Goal: Book appointment/travel/reservation

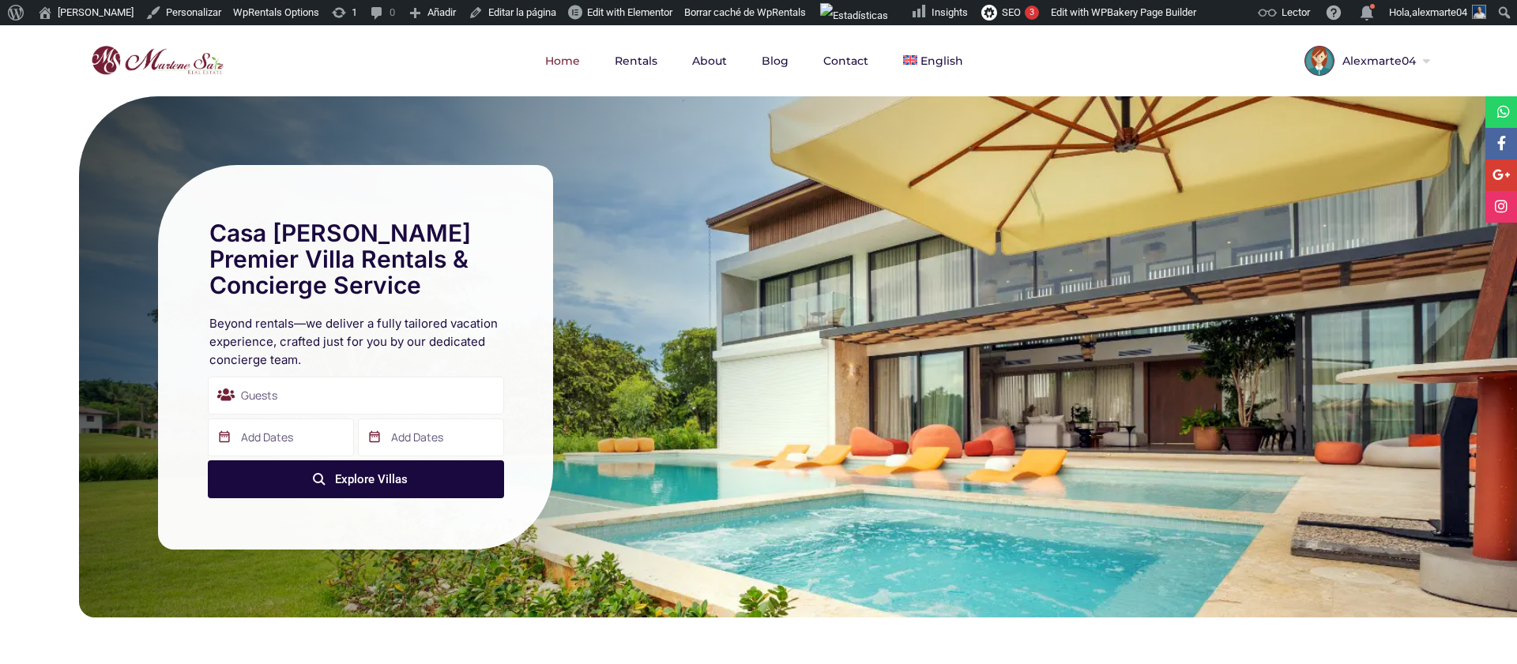
click at [357, 397] on div "Guests" at bounding box center [356, 396] width 296 height 38
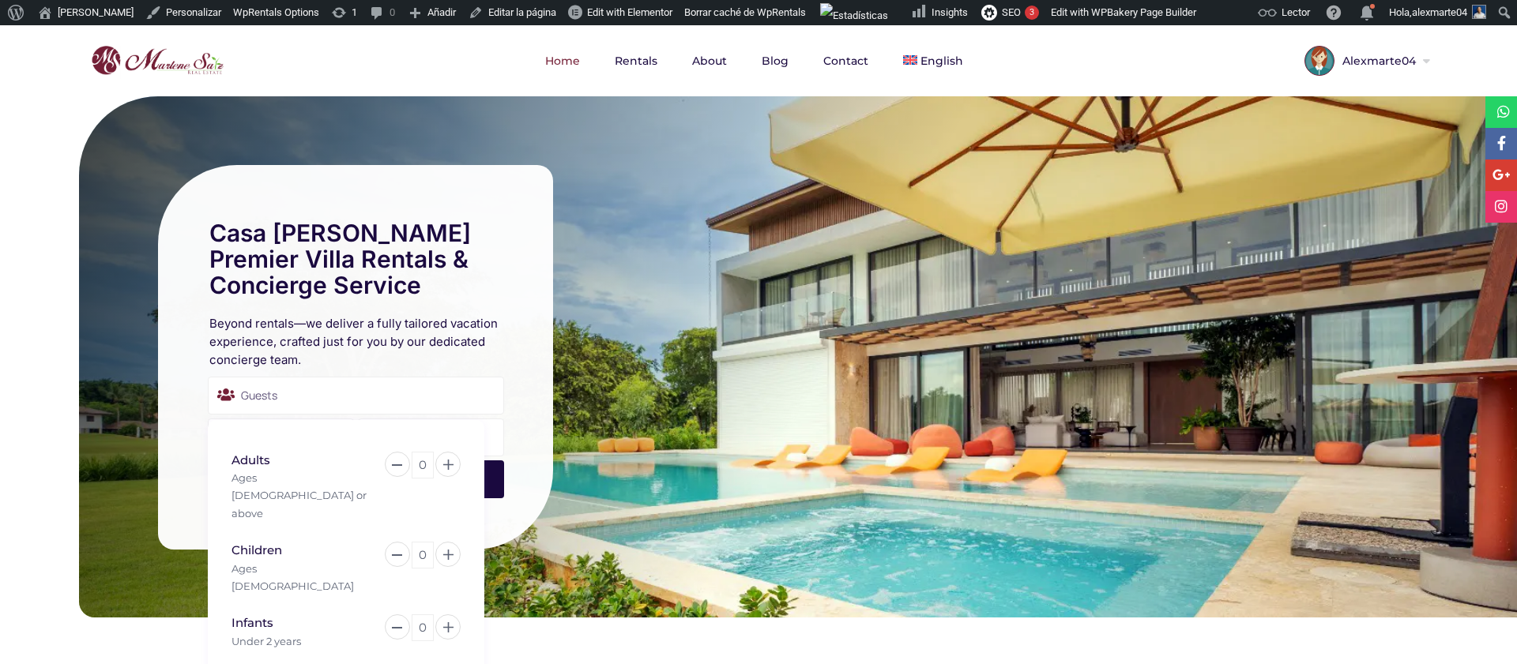
scroll to position [23, 0]
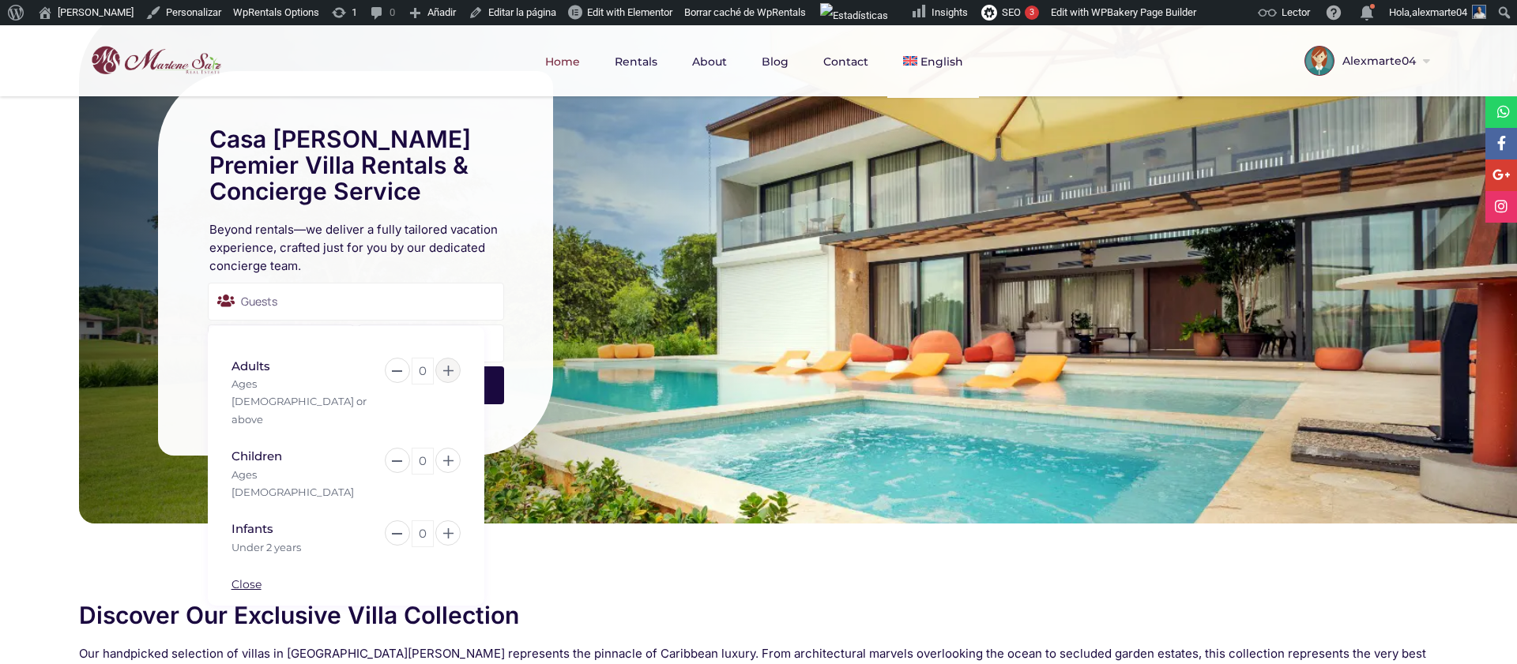
click at [449, 374] on icon at bounding box center [448, 371] width 10 height 10
click at [453, 448] on button at bounding box center [447, 460] width 25 height 25
click at [528, 370] on div "Casa de Campo's Premier Villa Rentals & Concierge Service Beyond rentals—we del…" at bounding box center [355, 263] width 395 height 385
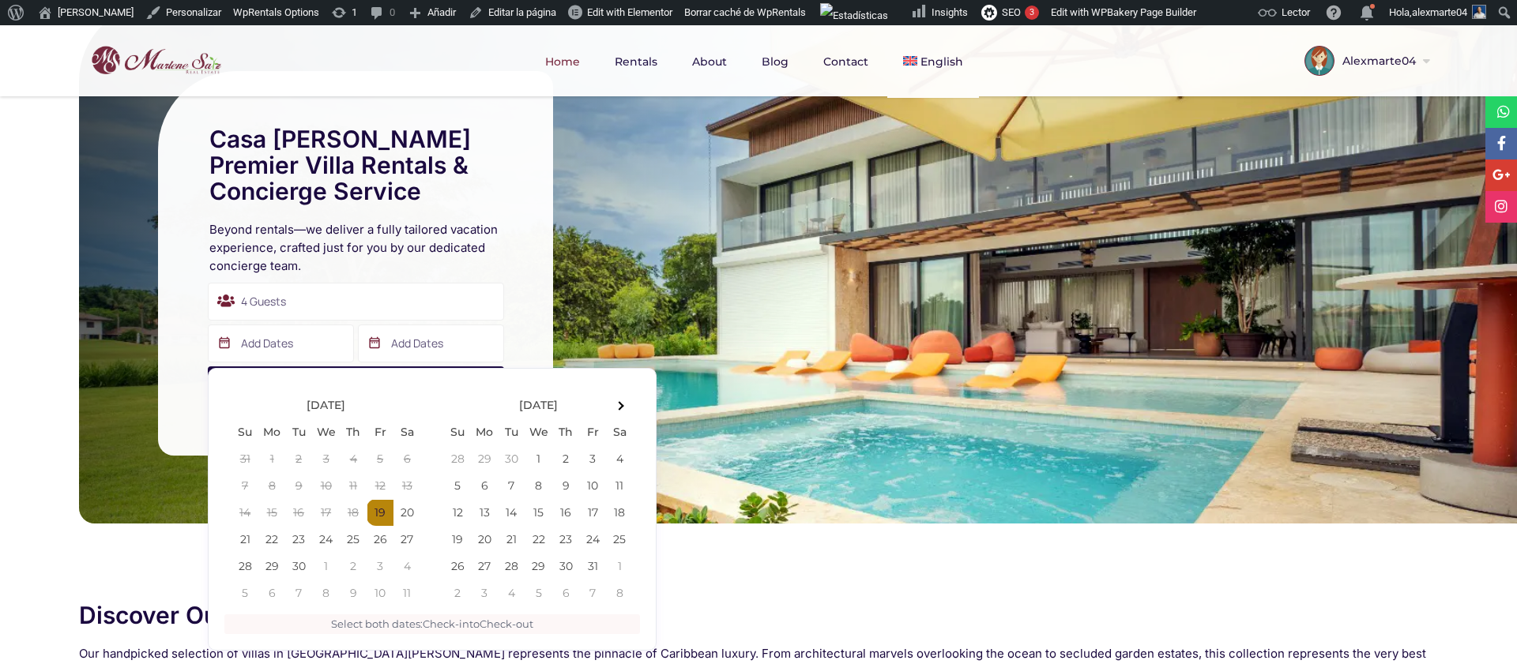
click at [276, 340] on input "text" at bounding box center [281, 344] width 146 height 38
type input "09-19-2025"
type input "09-23-2025"
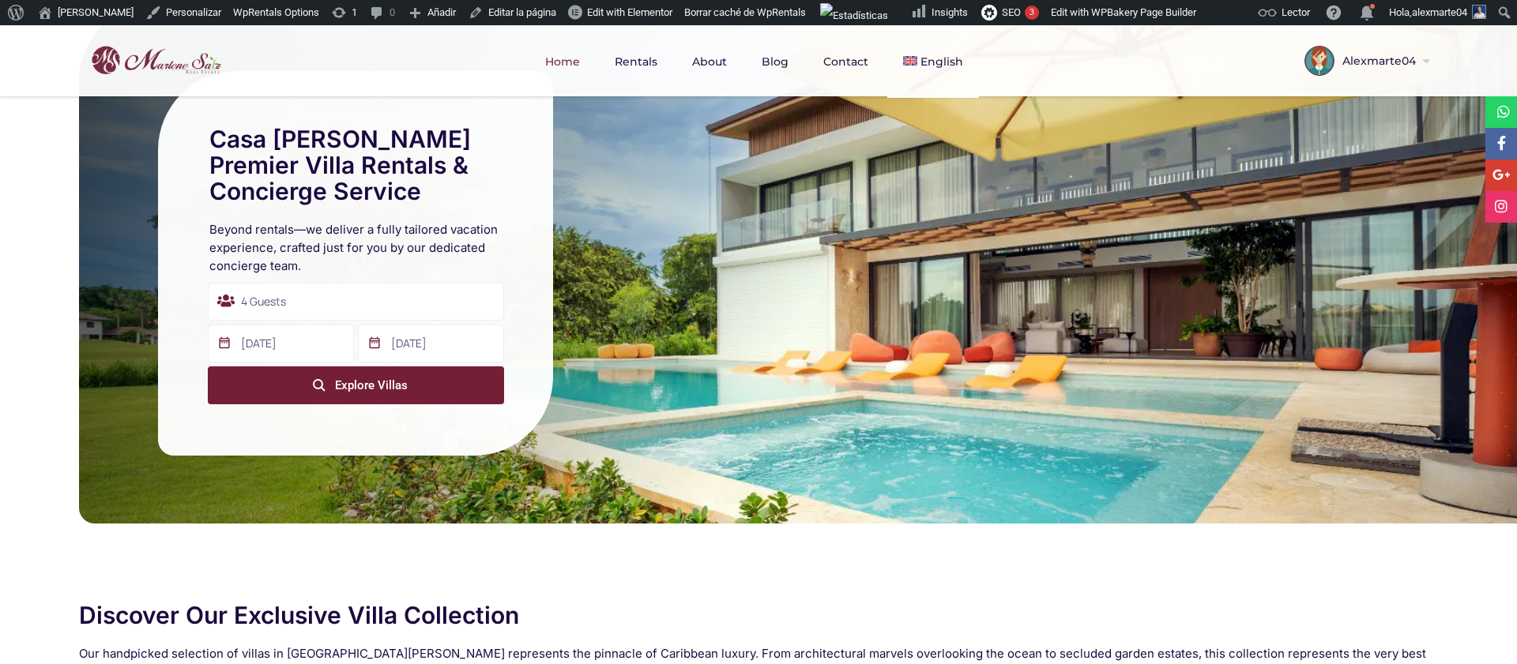
click at [314, 383] on icon "submit" at bounding box center [319, 385] width 11 height 11
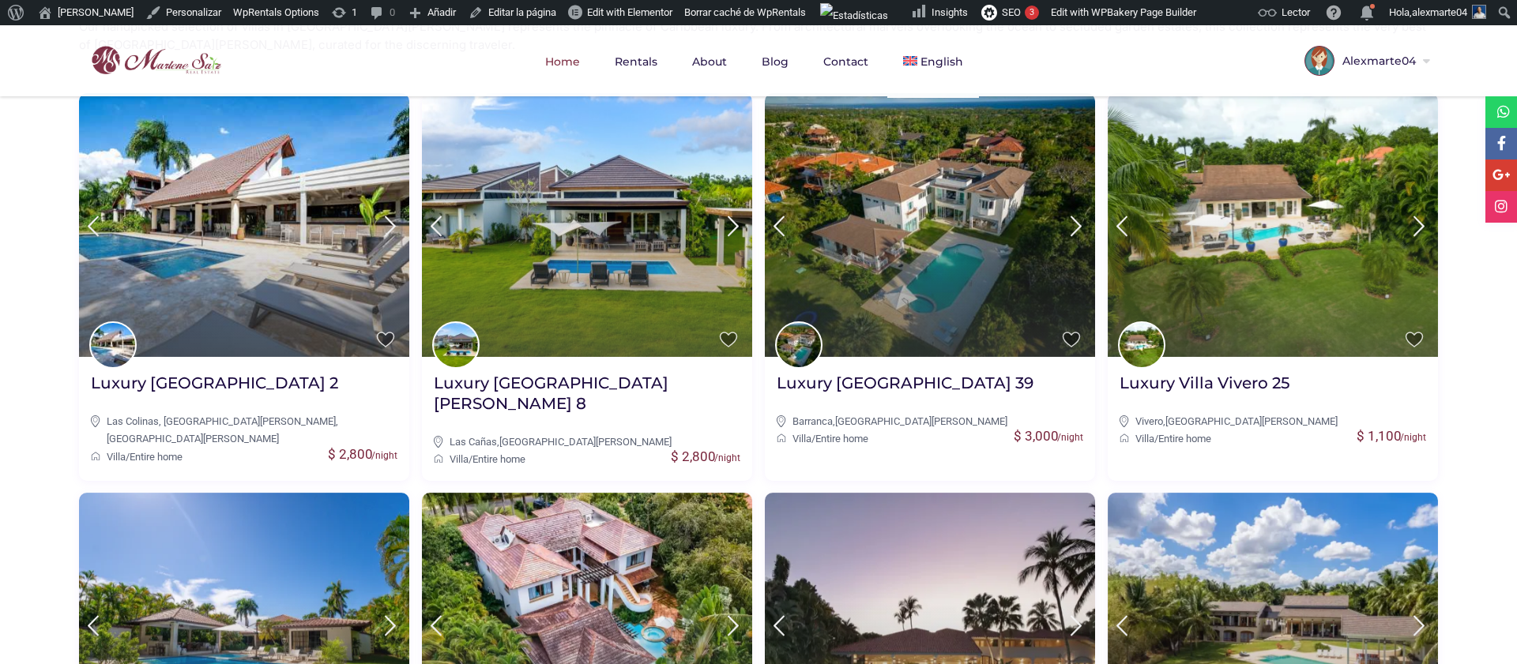
scroll to position [602, 0]
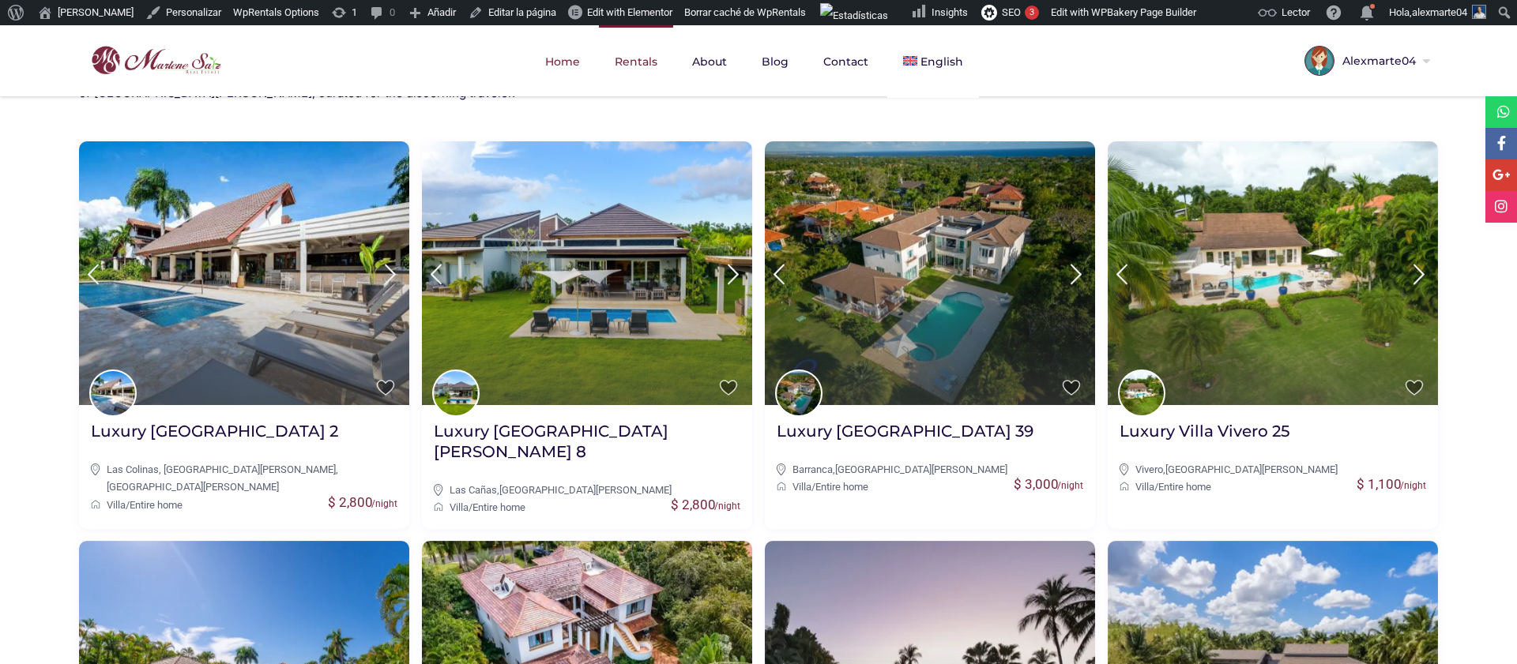
click at [635, 72] on link "Rentals" at bounding box center [636, 61] width 74 height 73
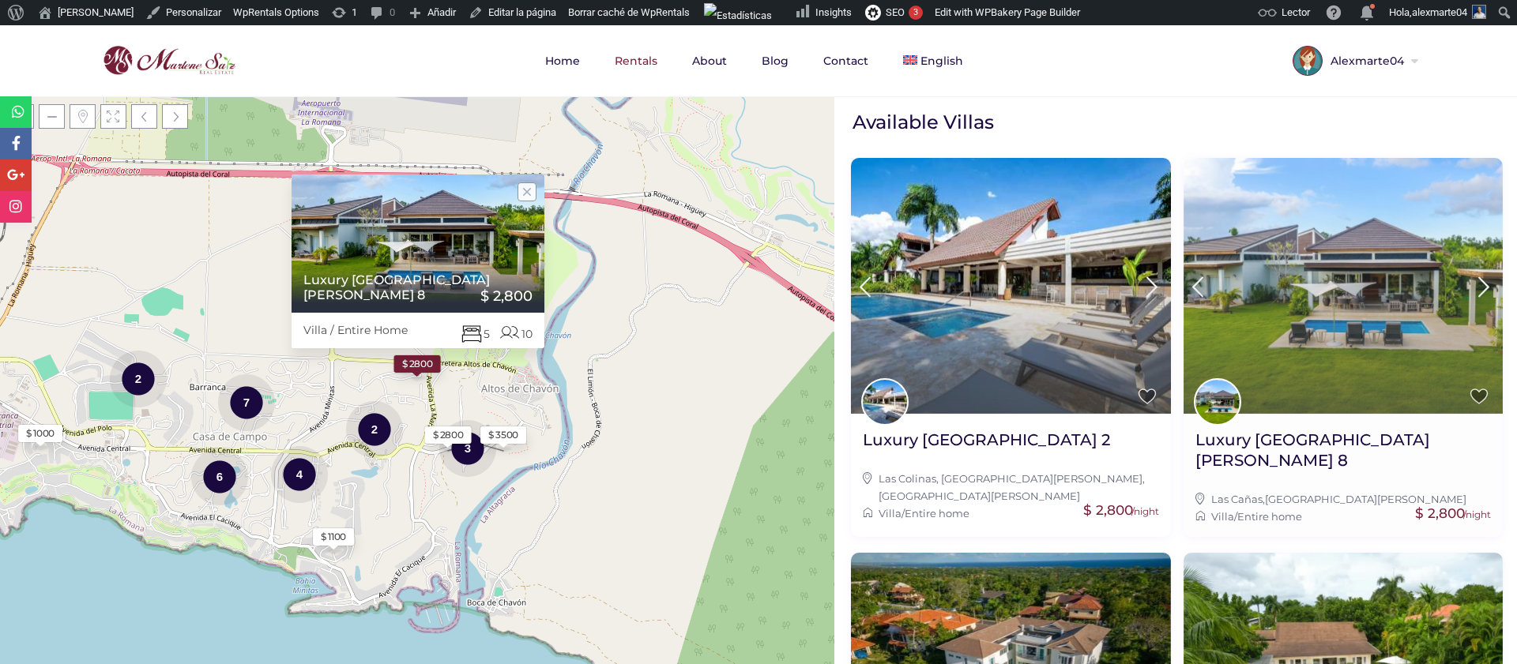
scroll to position [237, 0]
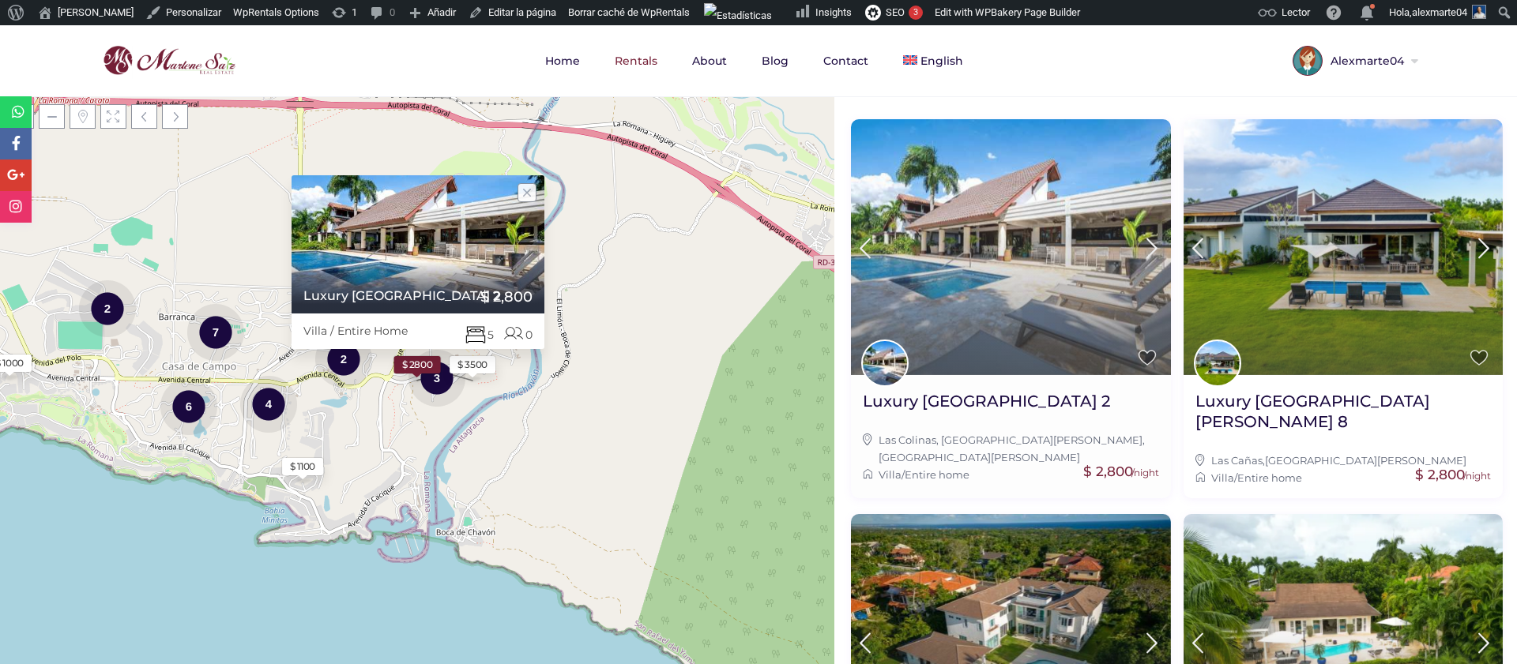
click at [1156, 251] on icon at bounding box center [1151, 248] width 33 height 29
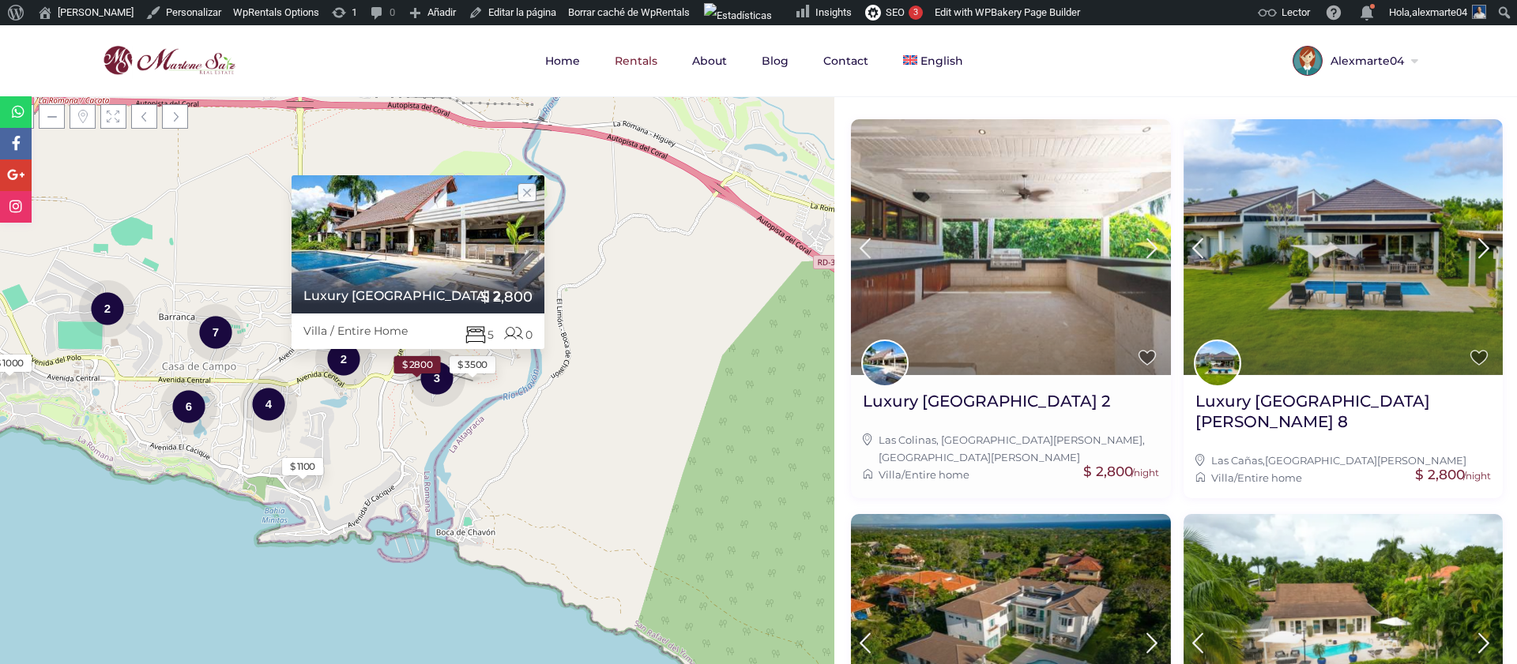
click at [1156, 251] on icon at bounding box center [1151, 248] width 33 height 29
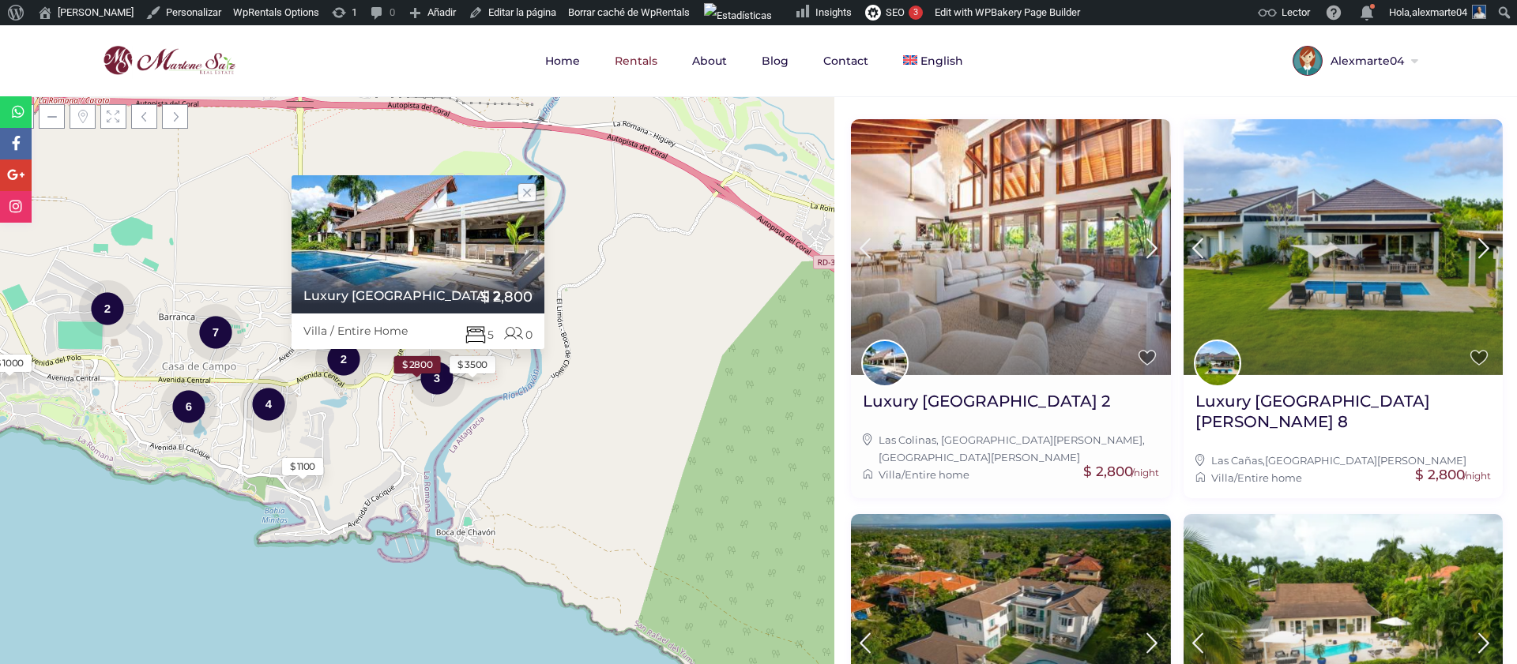
click at [1156, 251] on icon at bounding box center [1151, 248] width 33 height 29
click at [996, 395] on h2 "Luxury [GEOGRAPHIC_DATA] 2" at bounding box center [986, 401] width 247 height 21
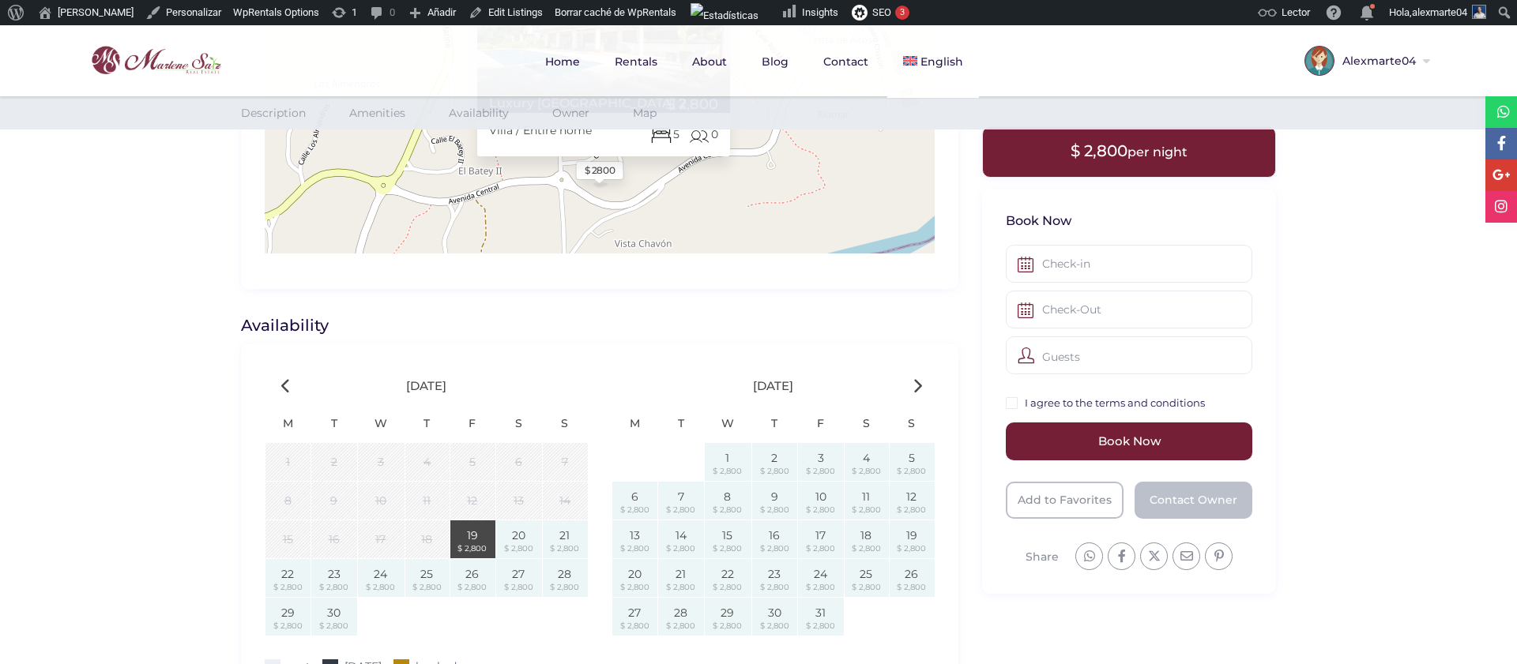
scroll to position [1576, 0]
click at [910, 382] on div "October 2025" at bounding box center [773, 382] width 347 height 38
click at [914, 384] on icon at bounding box center [916, 381] width 9 height 15
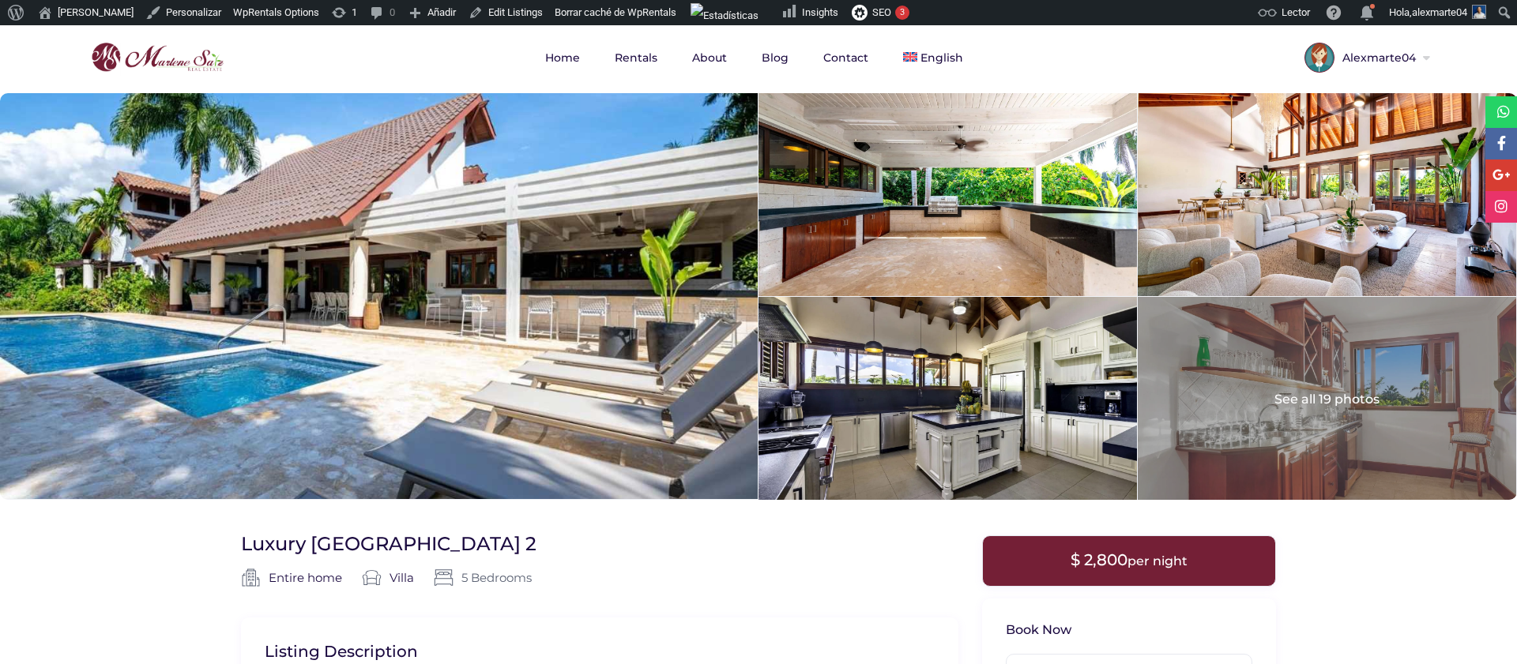
scroll to position [0, 0]
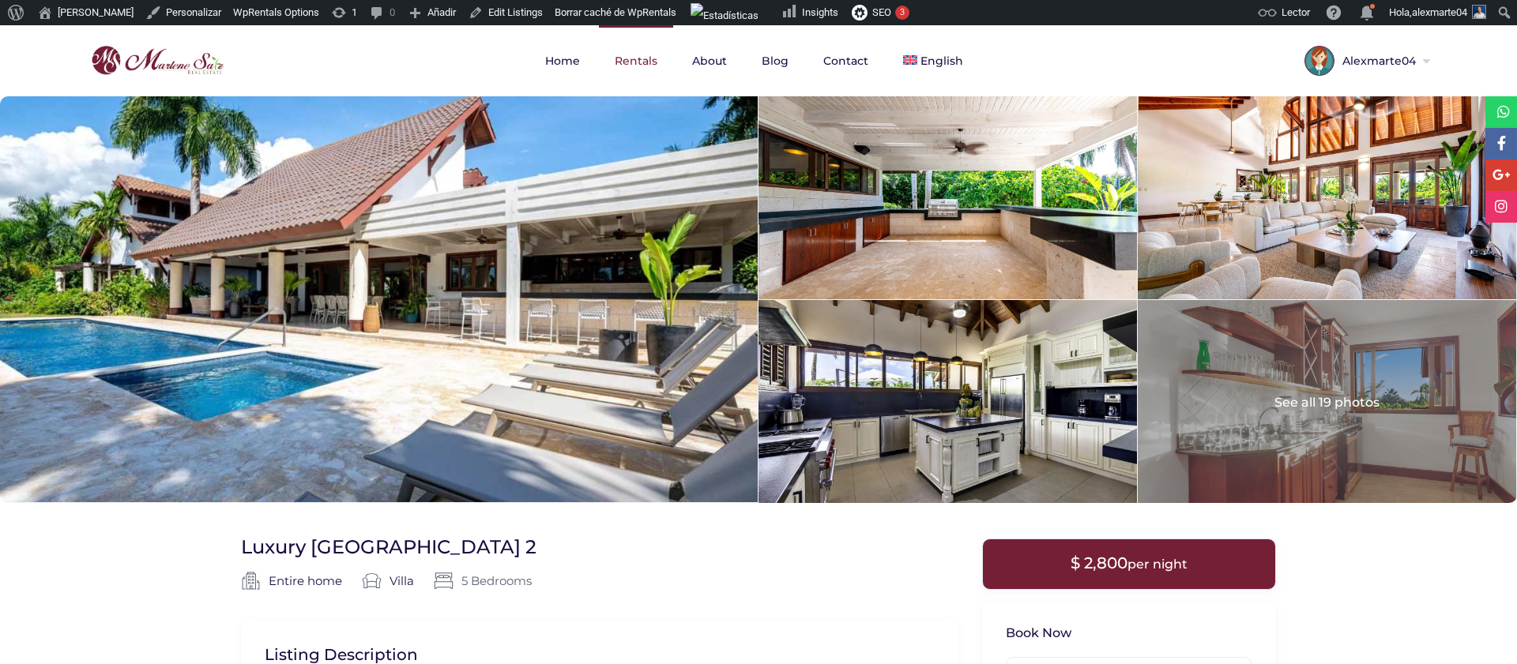
click at [667, 69] on link "Rentals" at bounding box center [636, 60] width 74 height 71
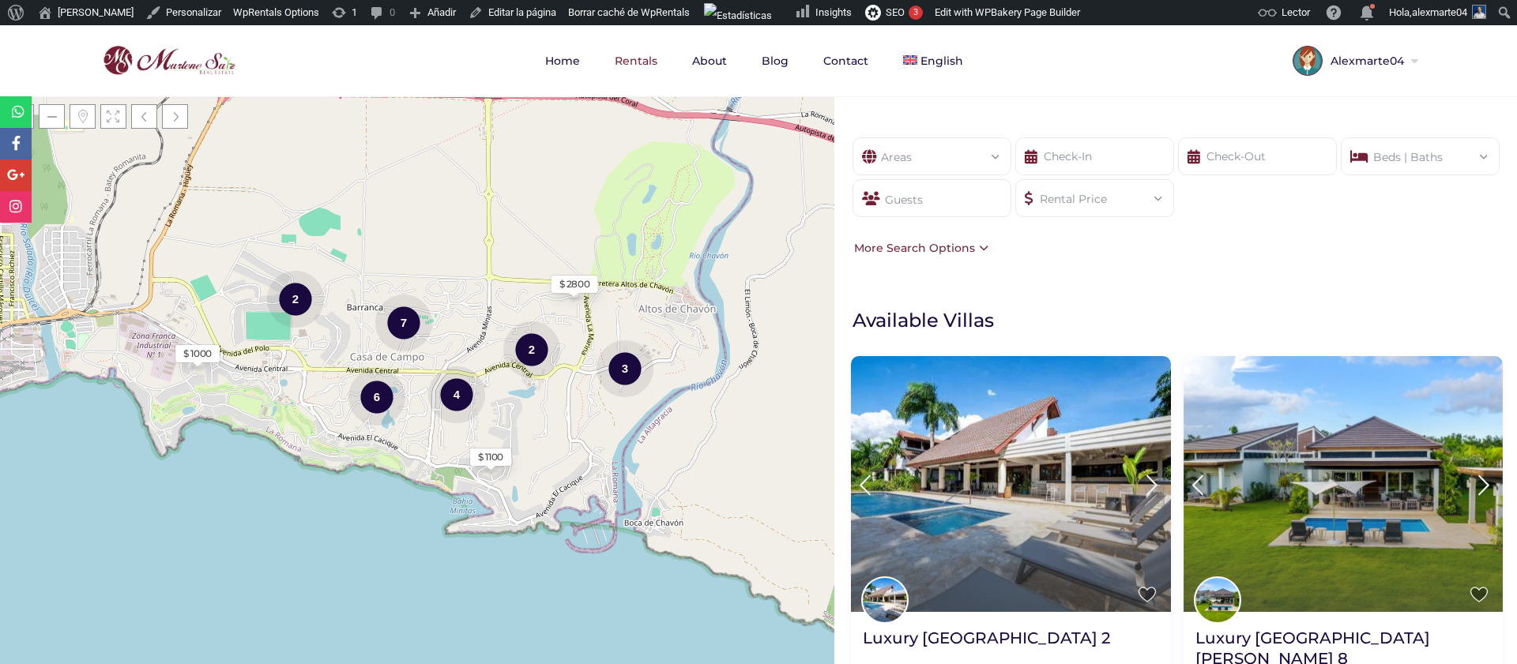
click at [185, 70] on img at bounding box center [169, 61] width 141 height 38
